Goal: Task Accomplishment & Management: Use online tool/utility

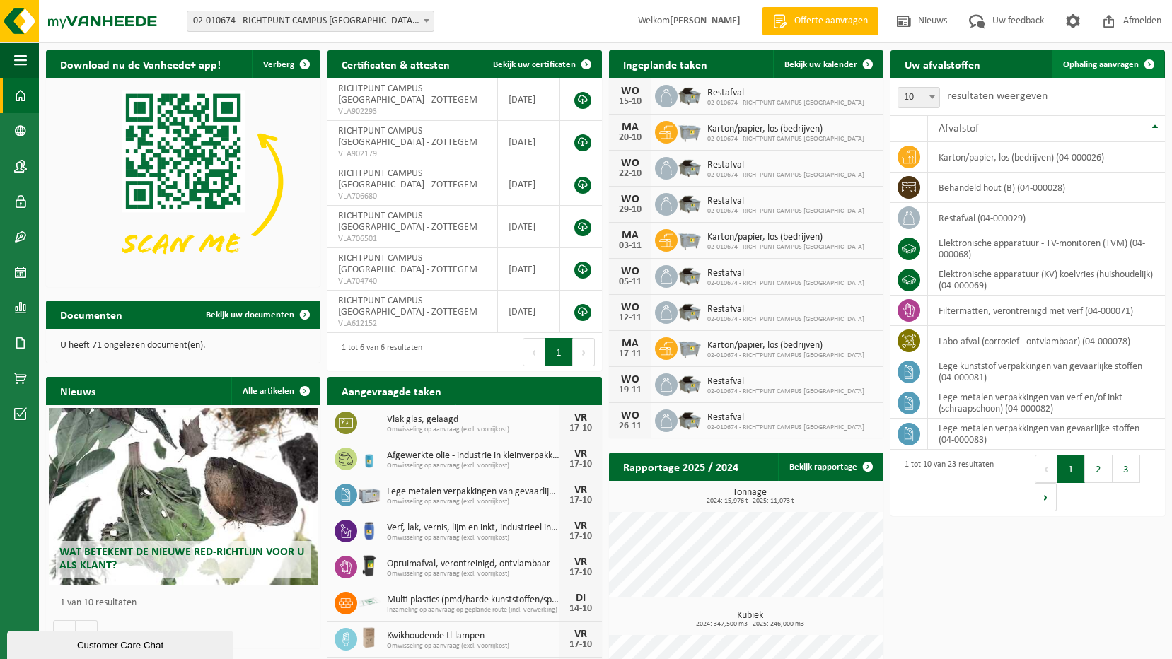
click at [1091, 71] on link "Ophaling aanvragen" at bounding box center [1107, 64] width 112 height 28
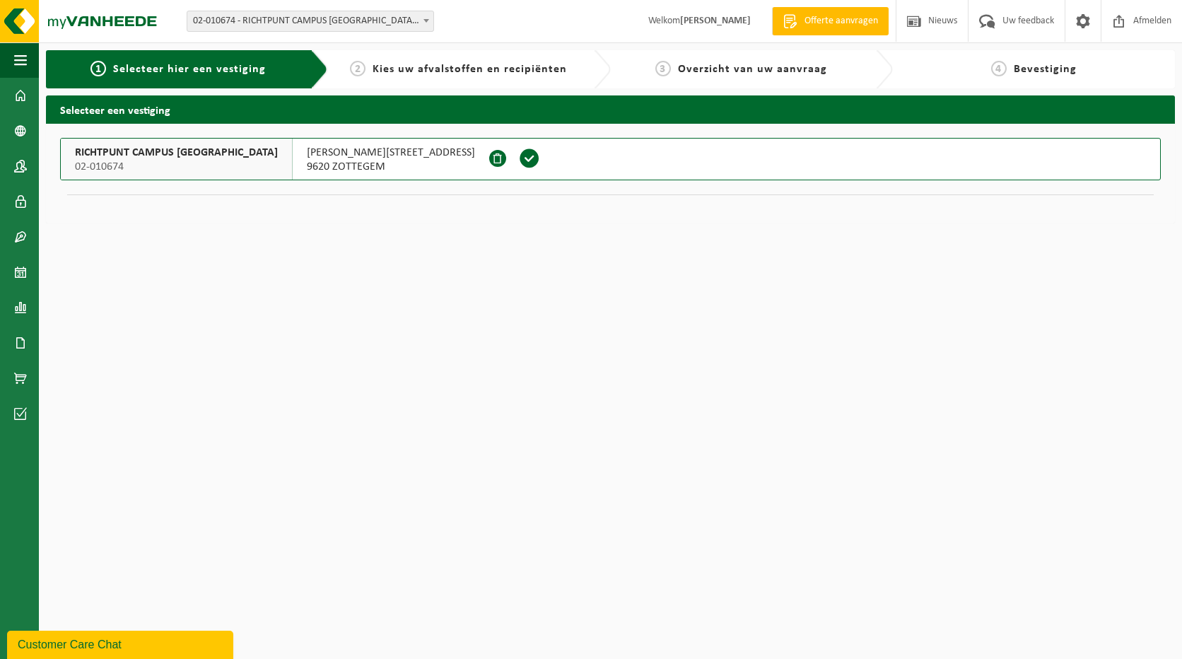
click at [170, 161] on span "02-010674" at bounding box center [176, 167] width 203 height 14
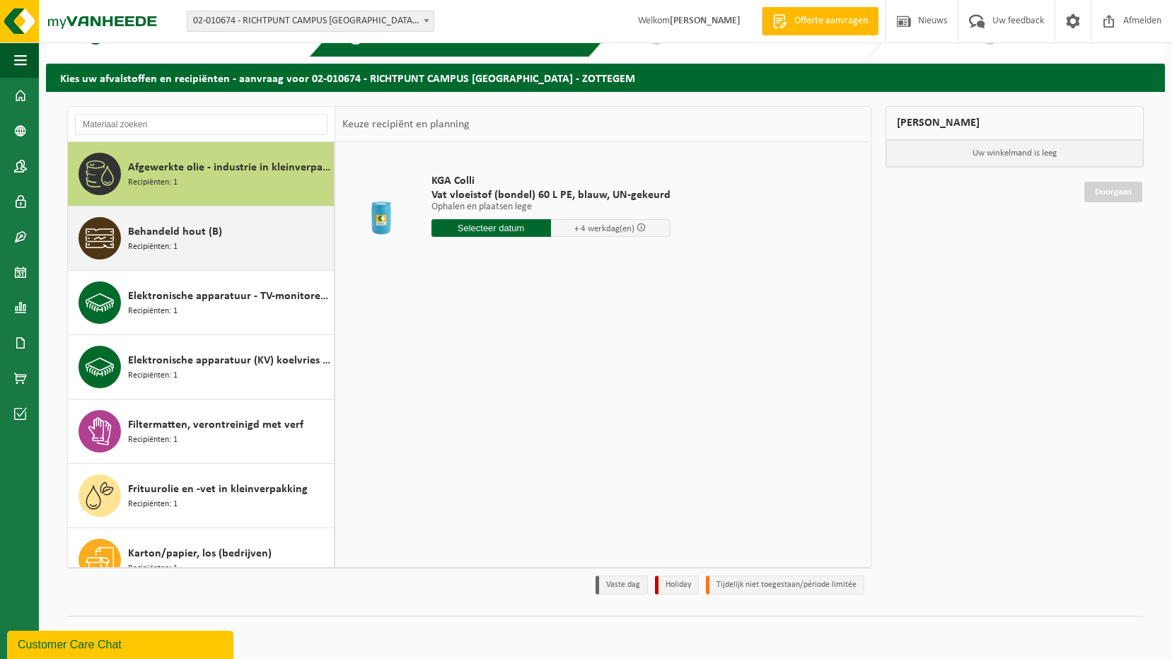
click at [188, 247] on div "Behandeld hout (B) Recipiënten: 1" at bounding box center [229, 238] width 202 height 42
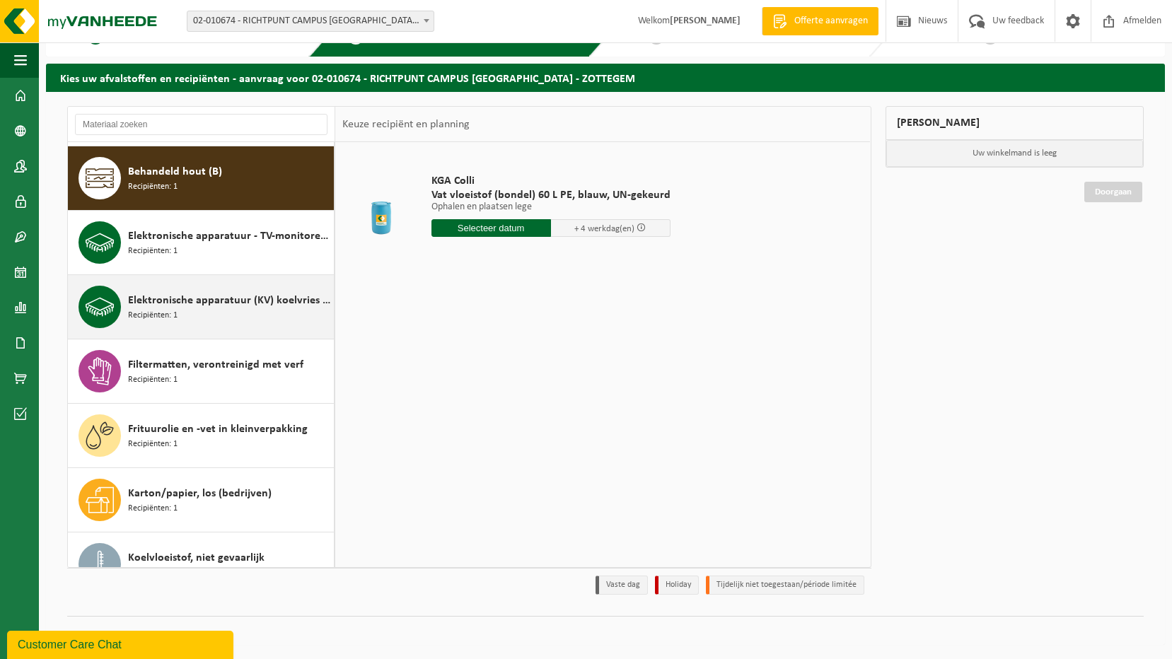
scroll to position [64, 0]
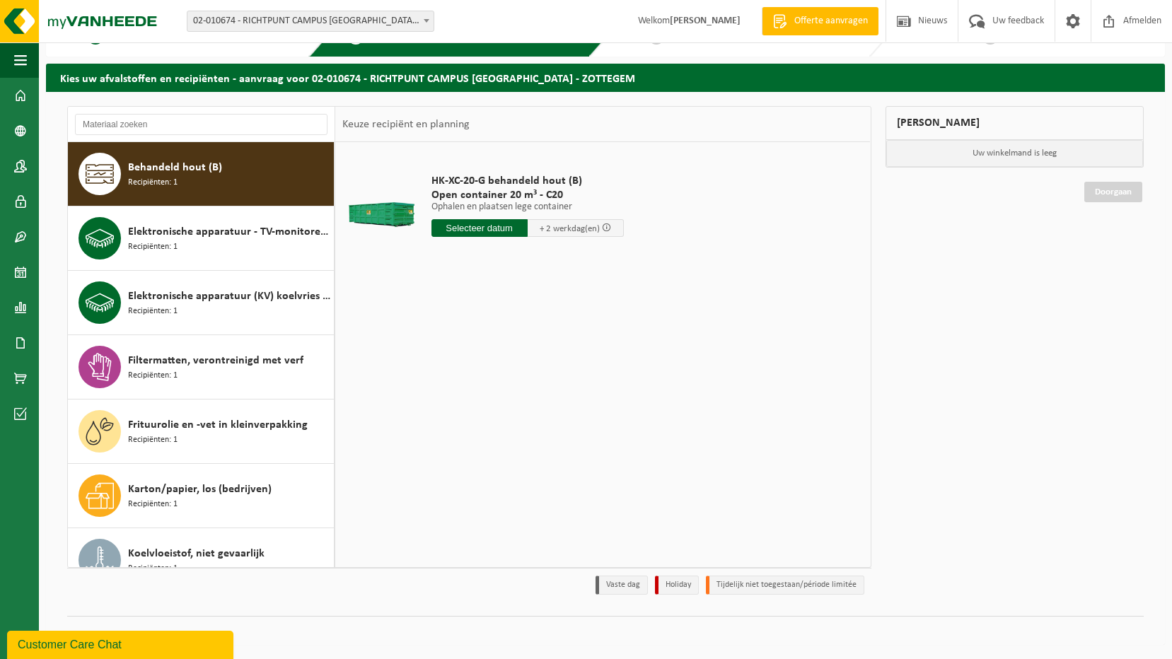
click at [478, 231] on input "text" at bounding box center [479, 228] width 96 height 18
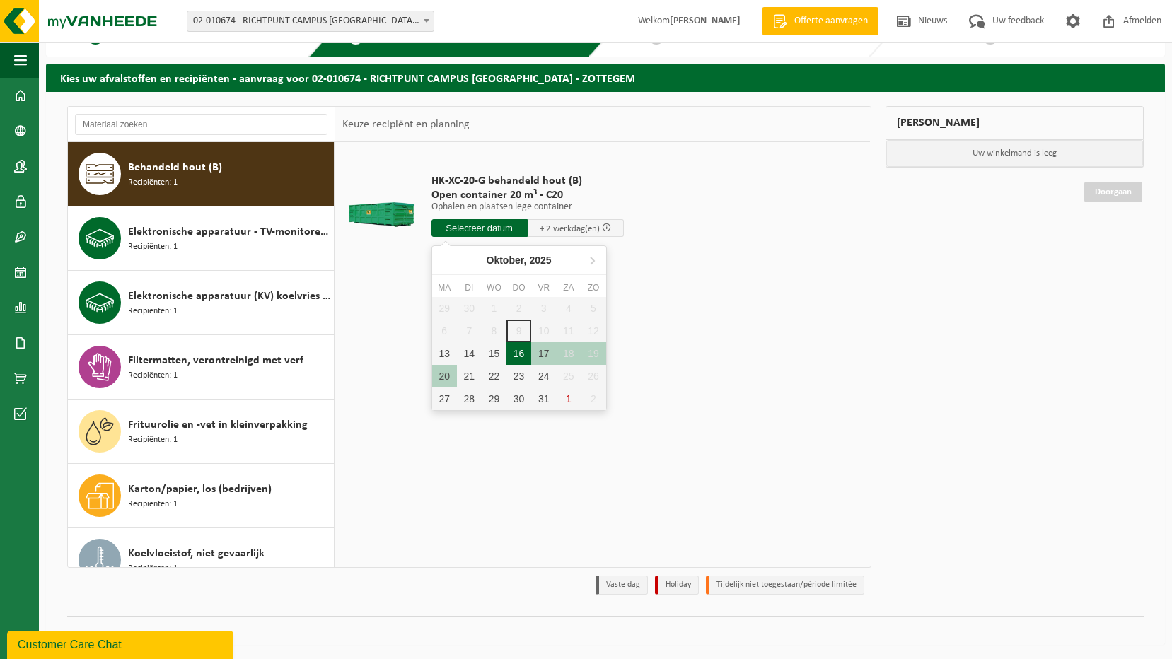
click at [518, 362] on div "16" at bounding box center [518, 353] width 25 height 23
type input "Van 2025-10-16"
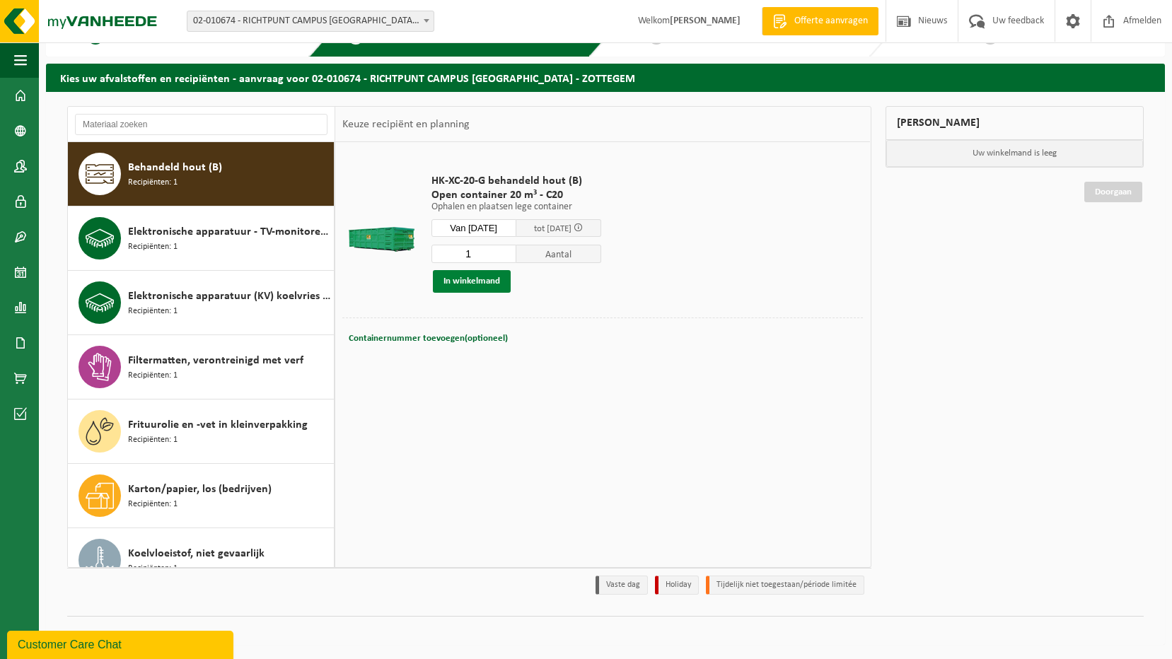
click at [488, 279] on button "In winkelmand" at bounding box center [472, 281] width 78 height 23
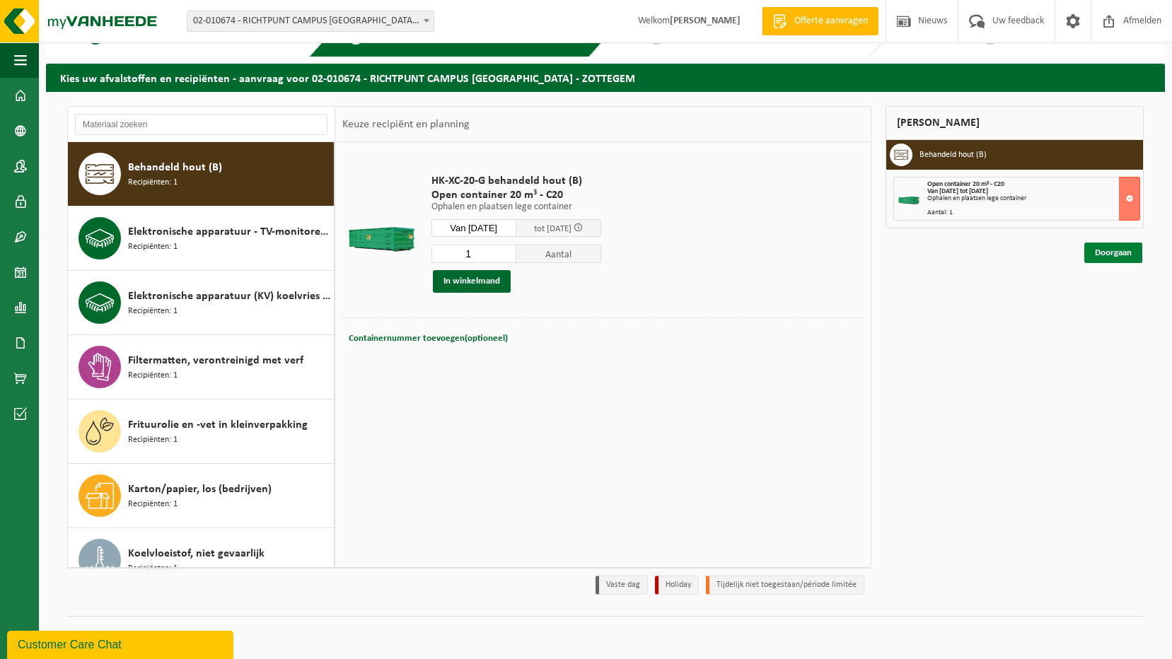
click at [1116, 254] on link "Doorgaan" at bounding box center [1113, 253] width 58 height 21
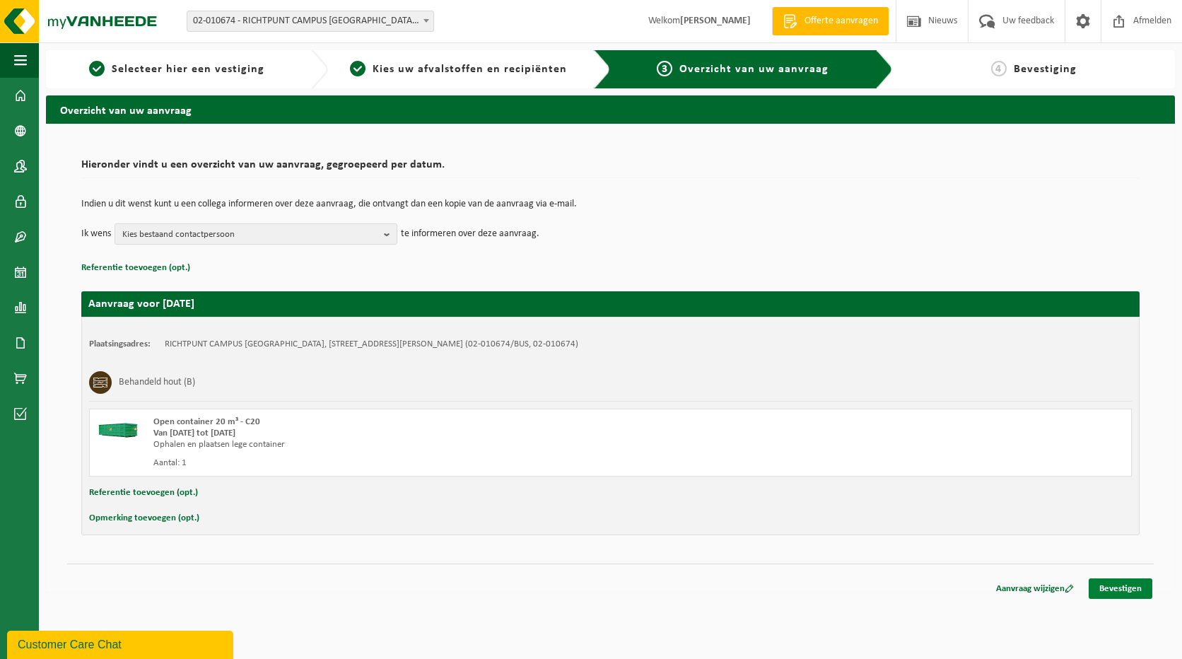
click at [1136, 593] on link "Bevestigen" at bounding box center [1121, 588] width 64 height 21
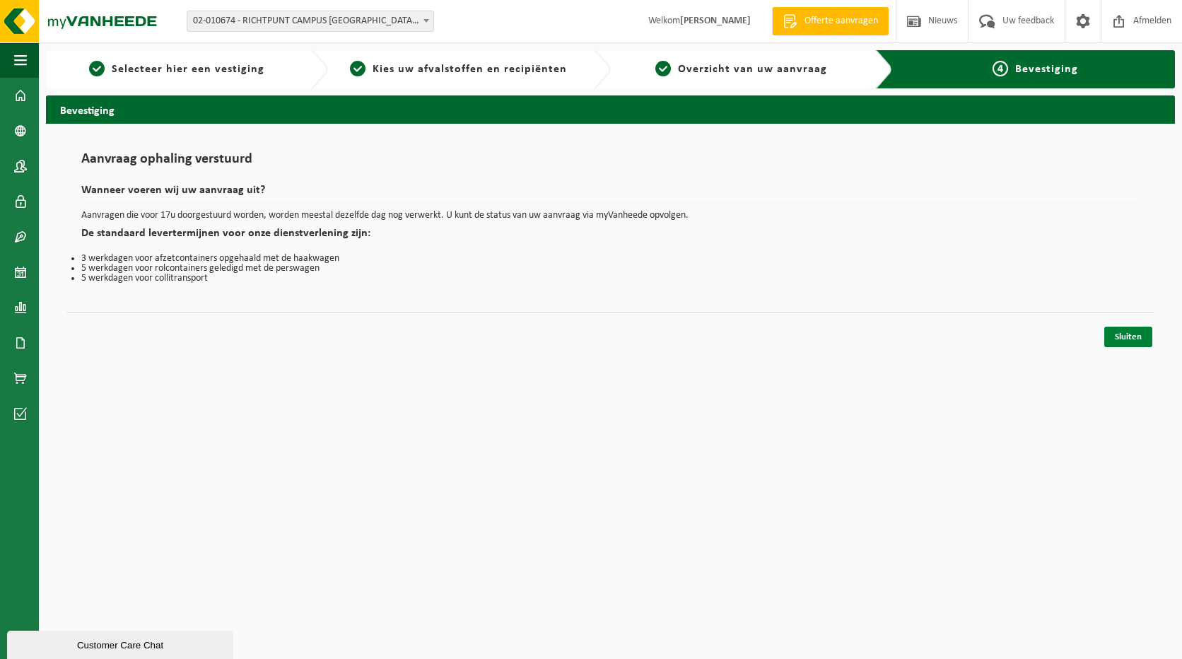
click at [1117, 345] on link "Sluiten" at bounding box center [1129, 337] width 48 height 21
